Goal: Information Seeking & Learning: Learn about a topic

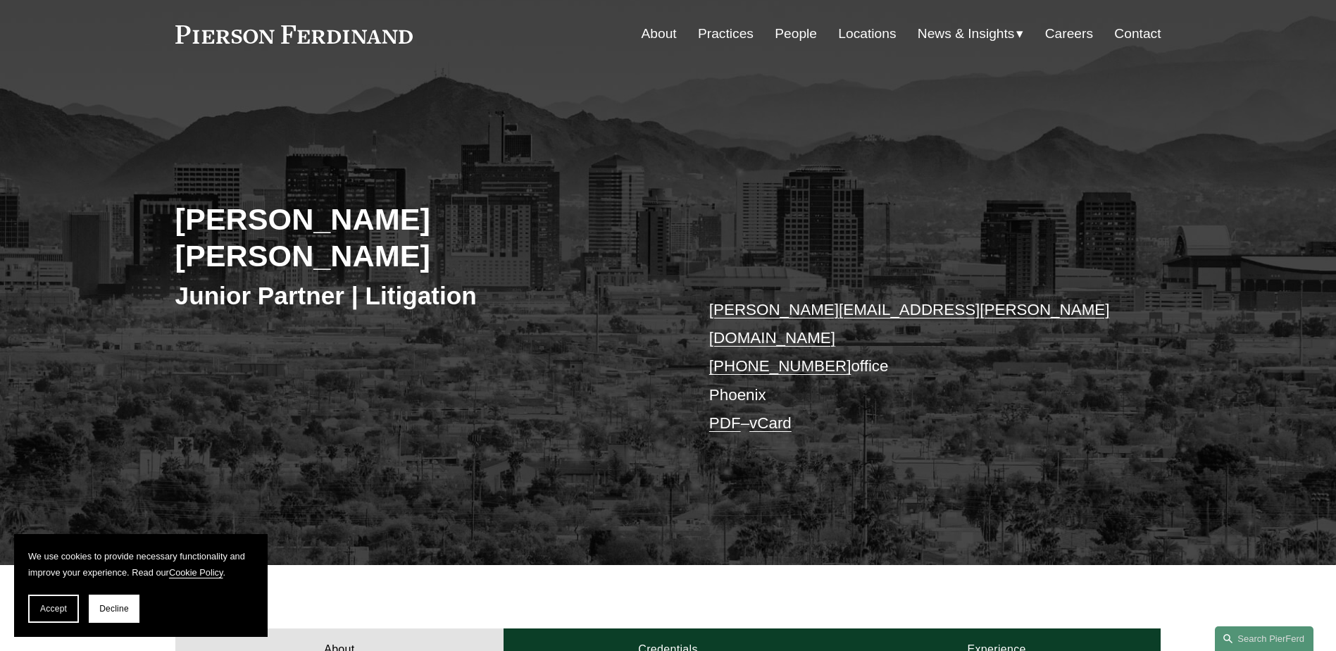
scroll to position [70, 0]
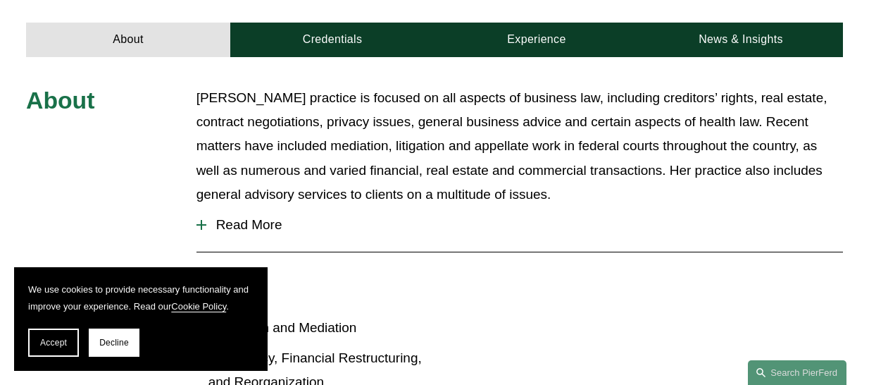
scroll to position [493, 0]
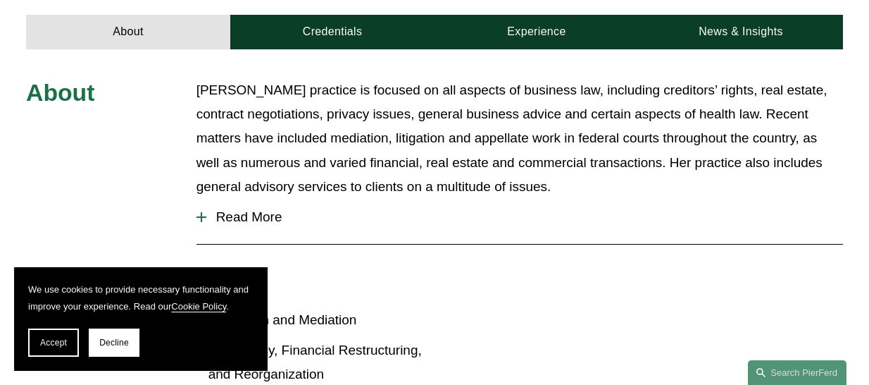
click at [232, 209] on span "Read More" at bounding box center [524, 216] width 637 height 15
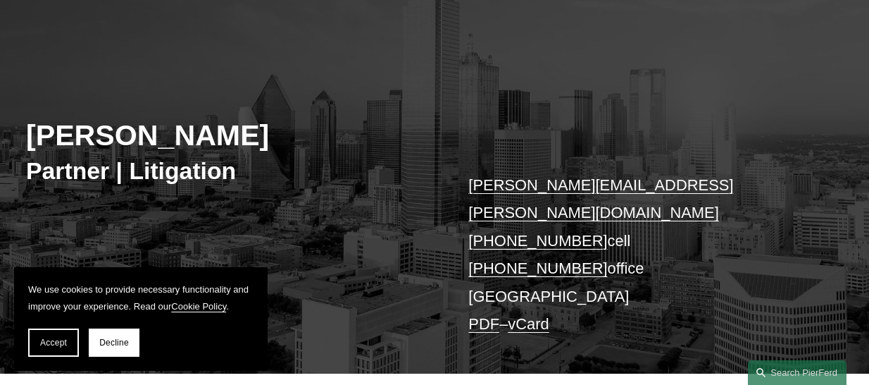
scroll to position [0, 0]
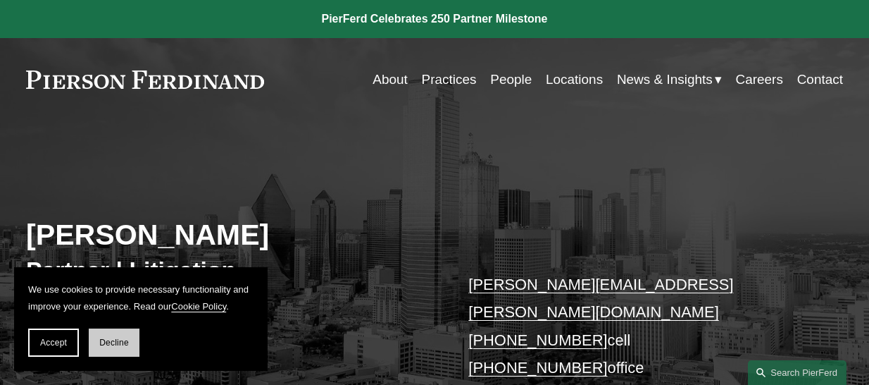
click at [114, 349] on button "Decline" at bounding box center [114, 342] width 51 height 28
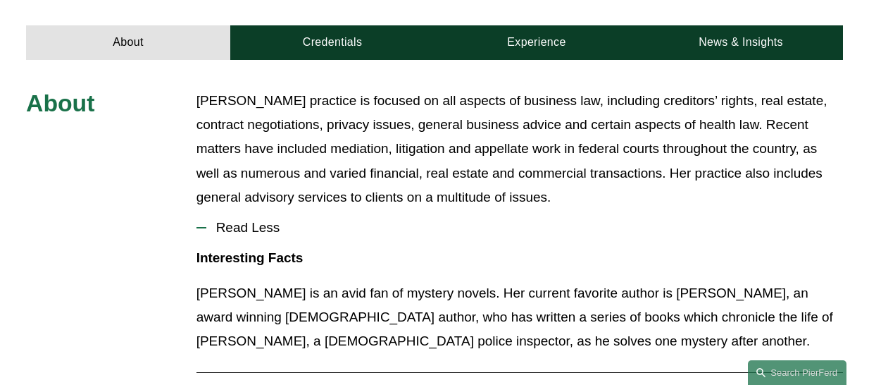
scroll to position [493, 0]
